Goal: Navigation & Orientation: Find specific page/section

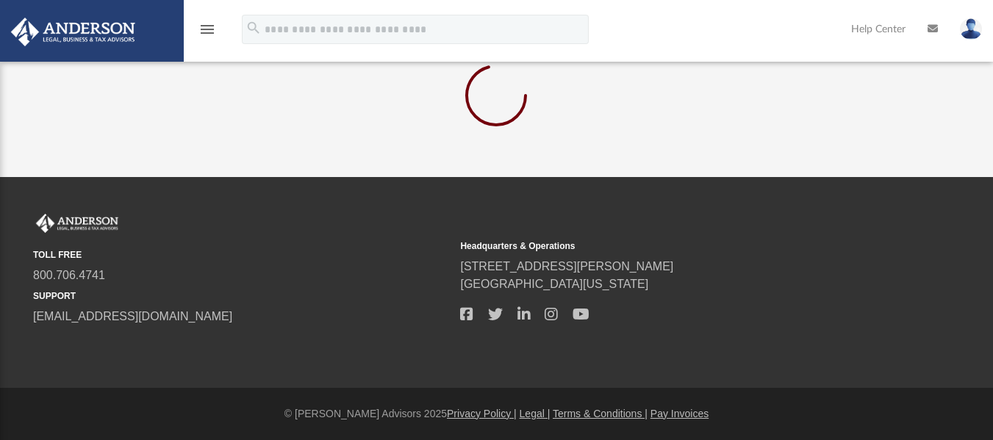
scroll to position [52, 0]
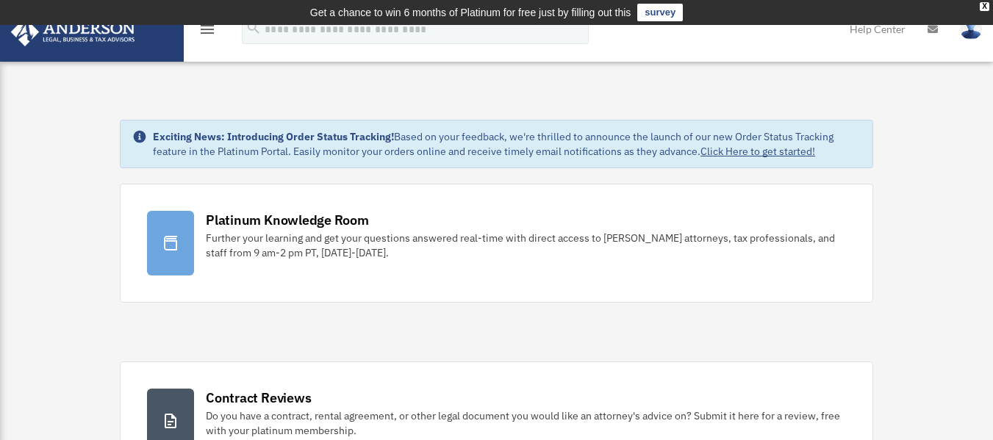
click at [204, 33] on icon "menu" at bounding box center [207, 30] width 18 height 18
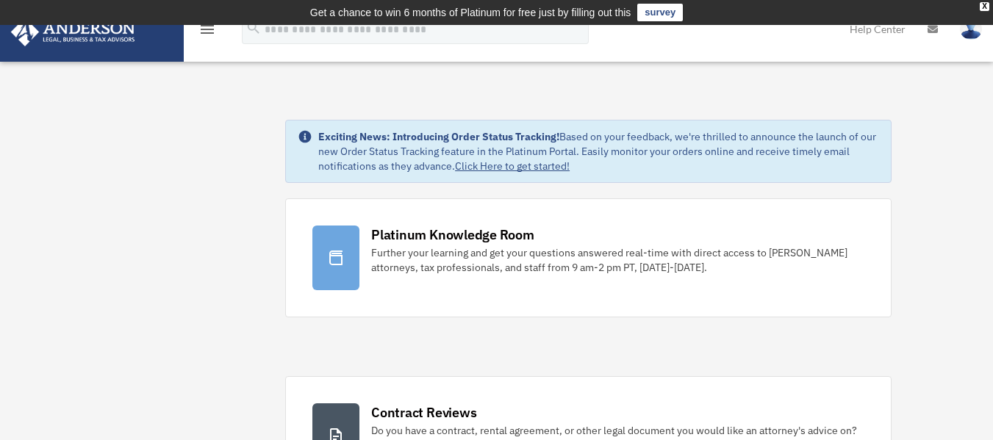
click at [973, 38] on img at bounding box center [970, 28] width 22 height 21
click at [202, 36] on icon "menu" at bounding box center [207, 30] width 18 height 18
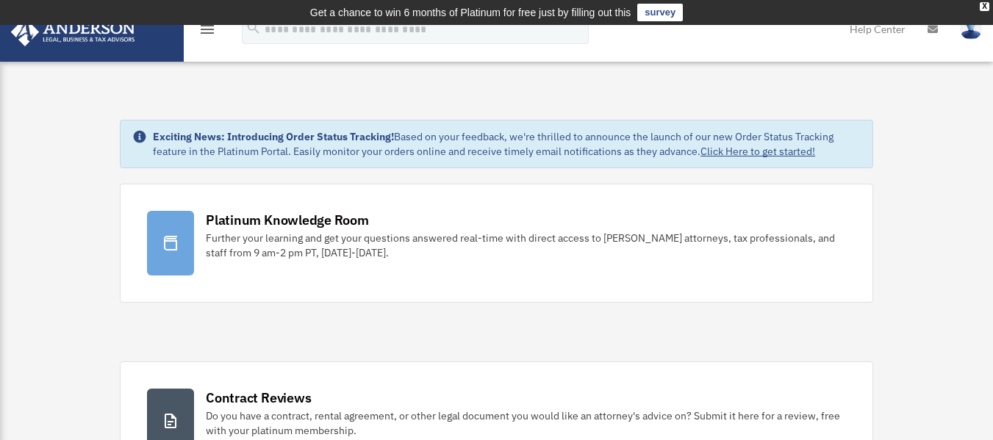
click at [202, 35] on icon "menu" at bounding box center [207, 30] width 18 height 18
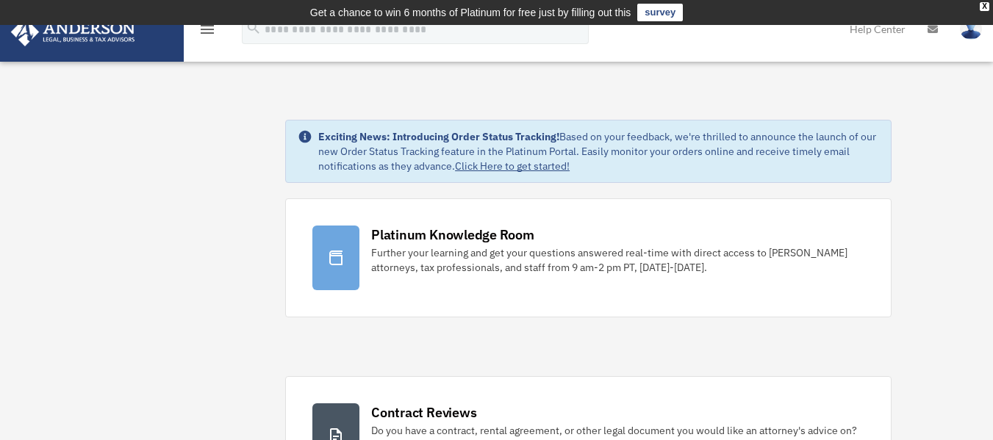
click at [202, 35] on icon "menu" at bounding box center [207, 30] width 18 height 18
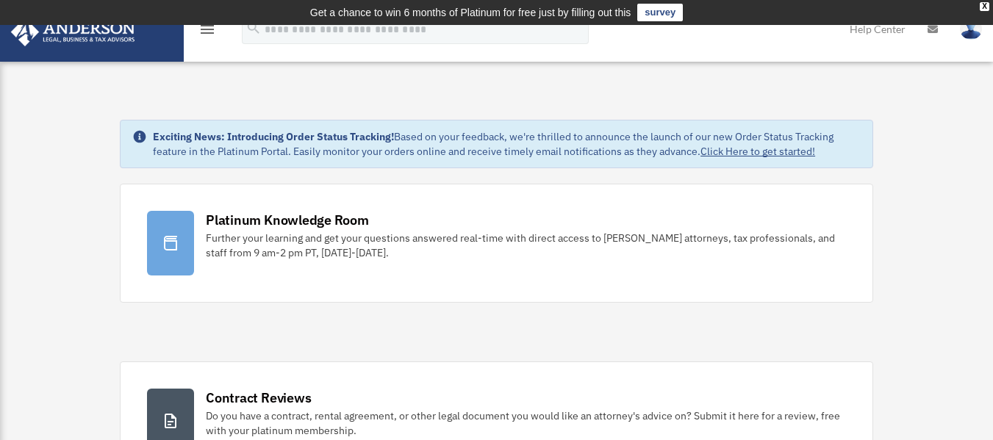
click at [202, 35] on icon "menu" at bounding box center [207, 30] width 18 height 18
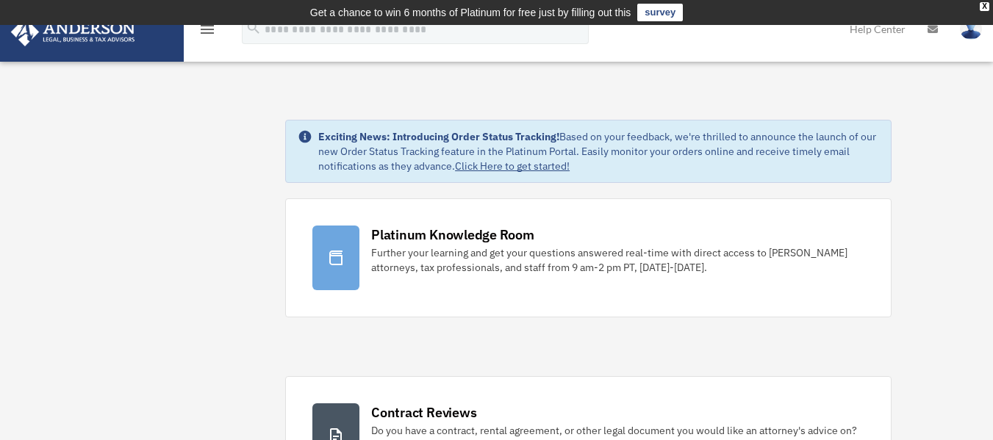
click at [202, 35] on icon "menu" at bounding box center [207, 30] width 18 height 18
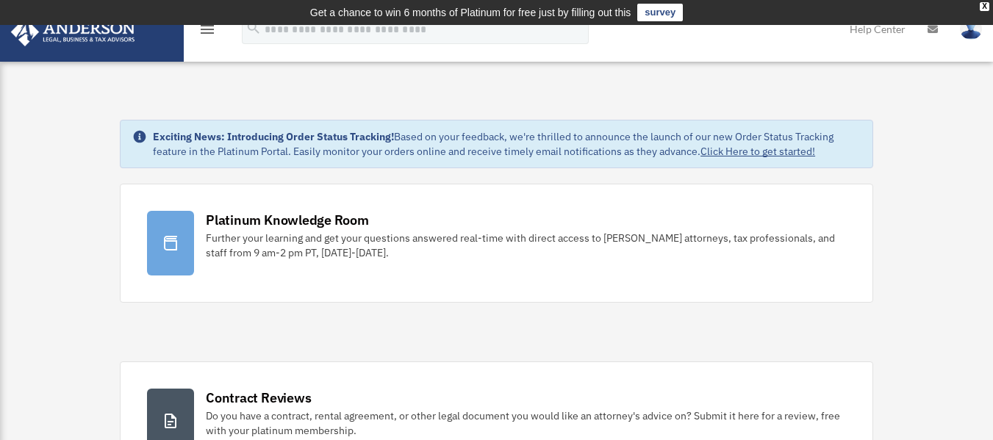
click at [132, 29] on img at bounding box center [73, 32] width 133 height 29
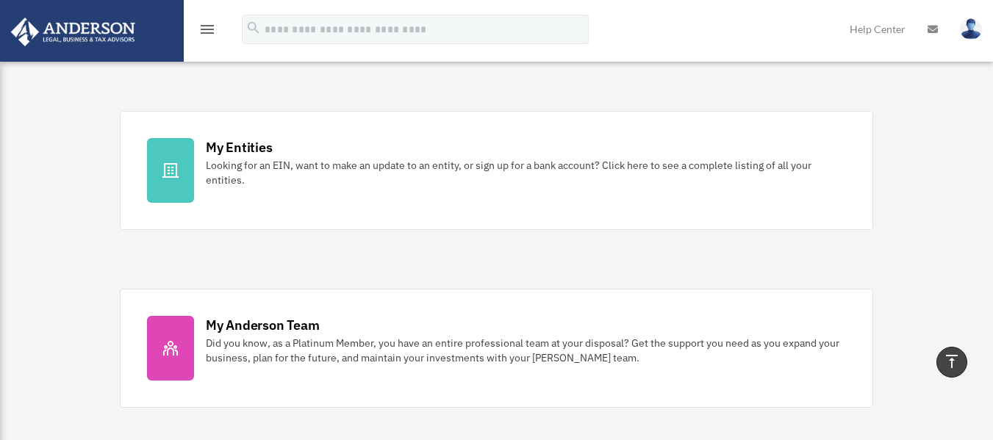
scroll to position [441, 0]
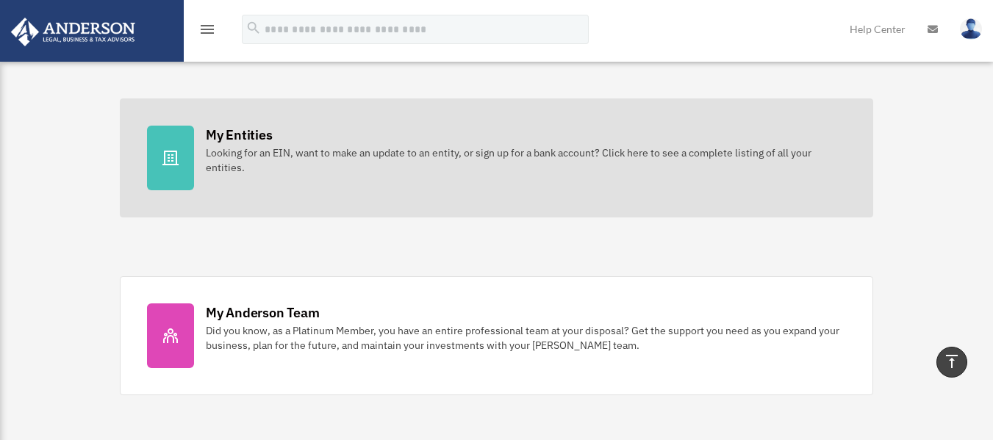
click at [184, 163] on div at bounding box center [170, 158] width 47 height 65
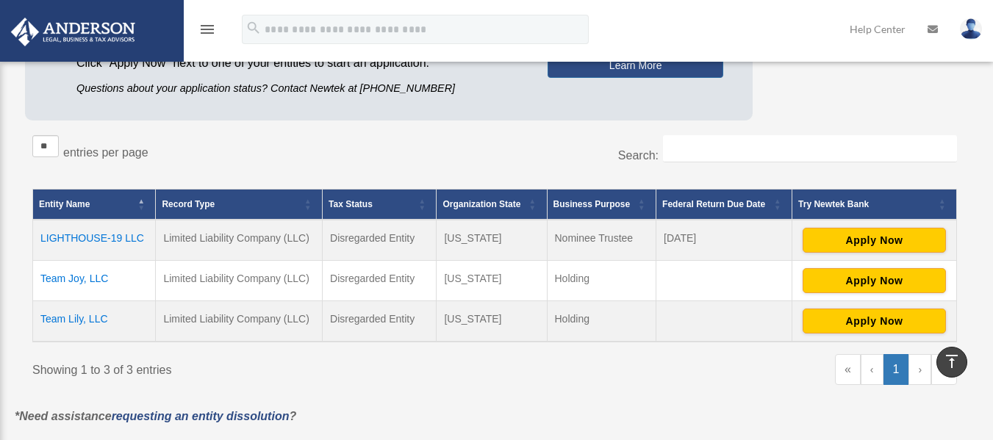
scroll to position [146, 0]
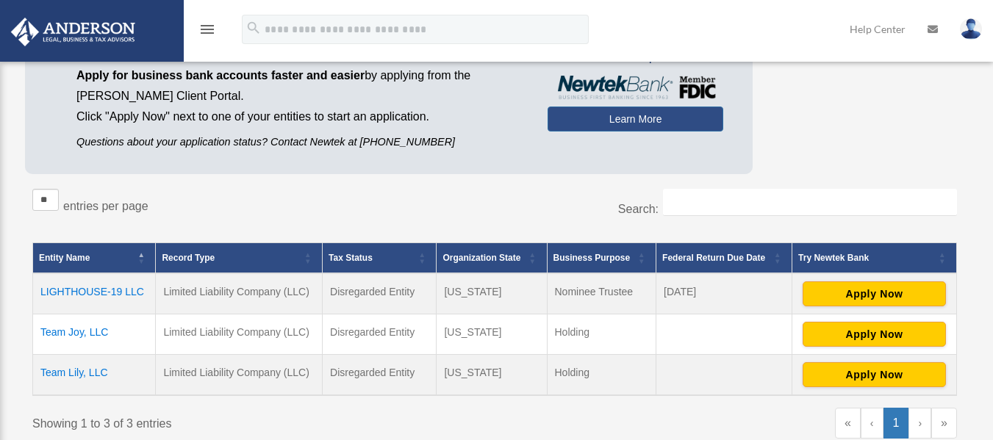
click at [132, 293] on td "LIGHTHOUSE-19 LLC" at bounding box center [94, 293] width 123 height 41
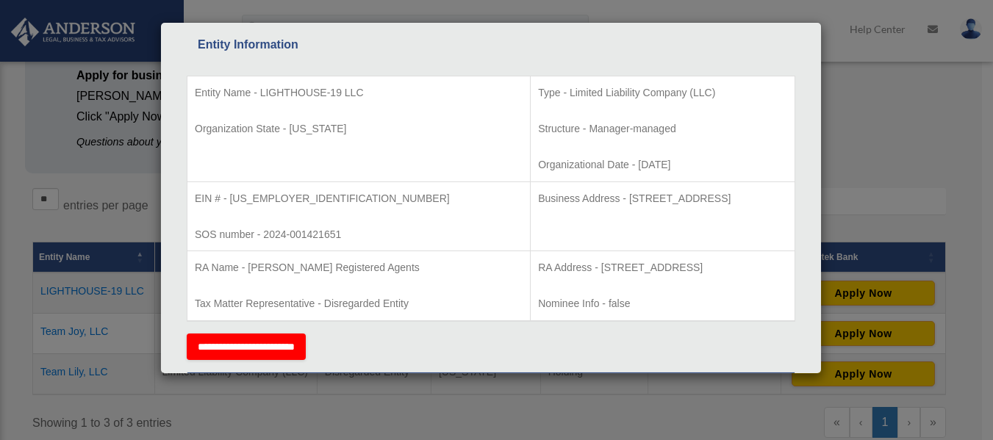
scroll to position [294, 0]
